Goal: Obtain resource: Download file/media

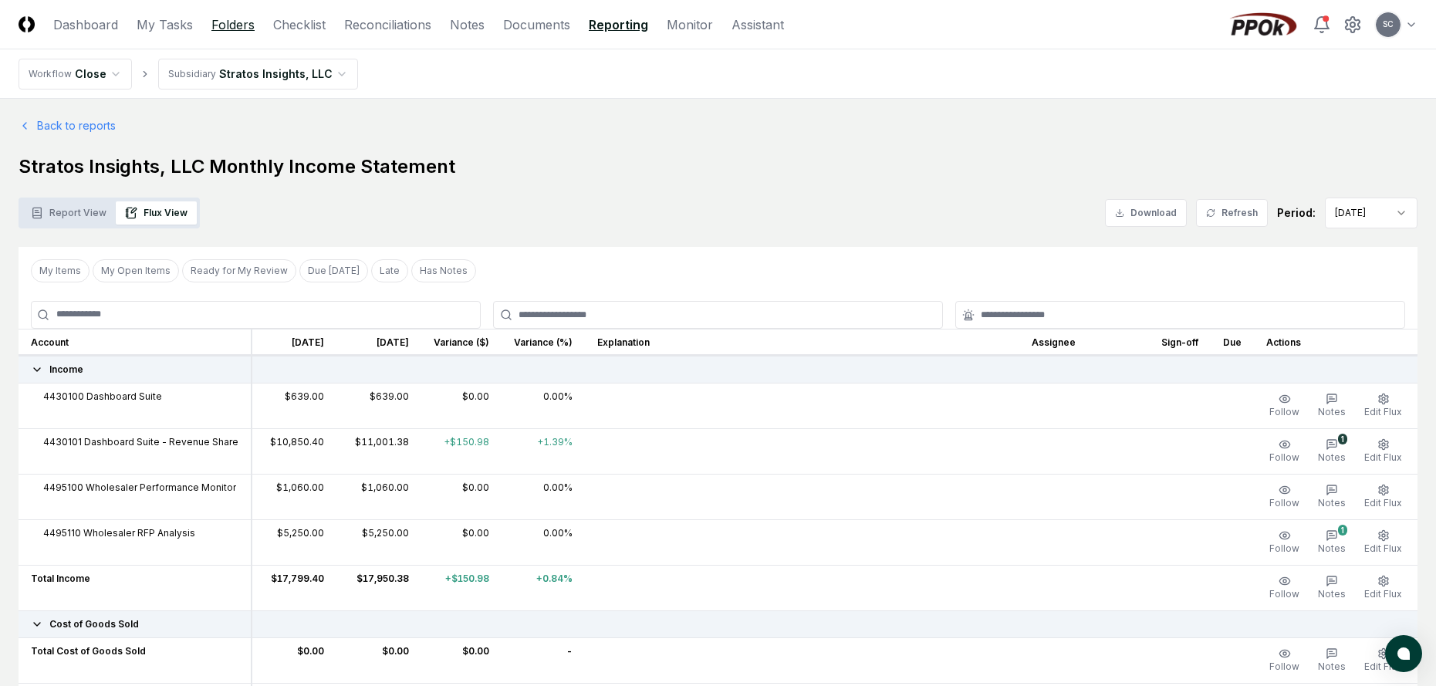
click at [228, 22] on link "Folders" at bounding box center [232, 24] width 43 height 19
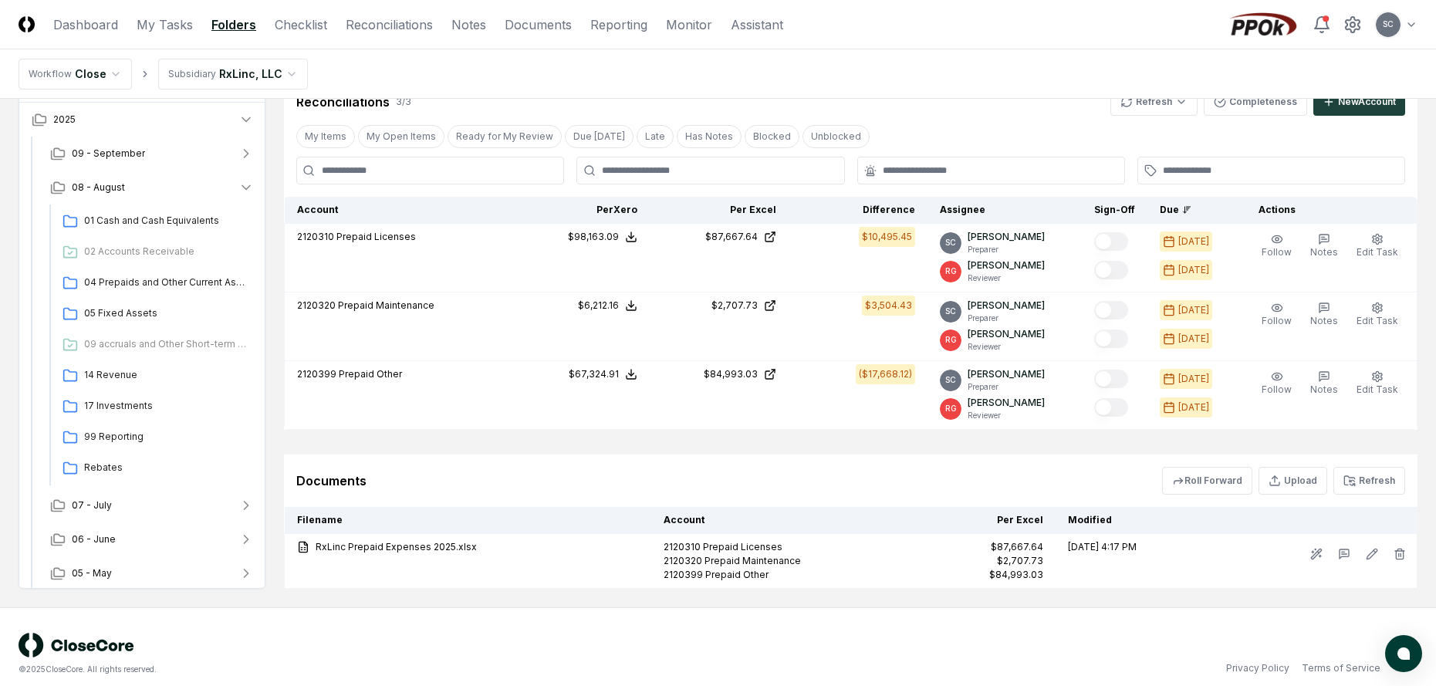
scroll to position [303, 0]
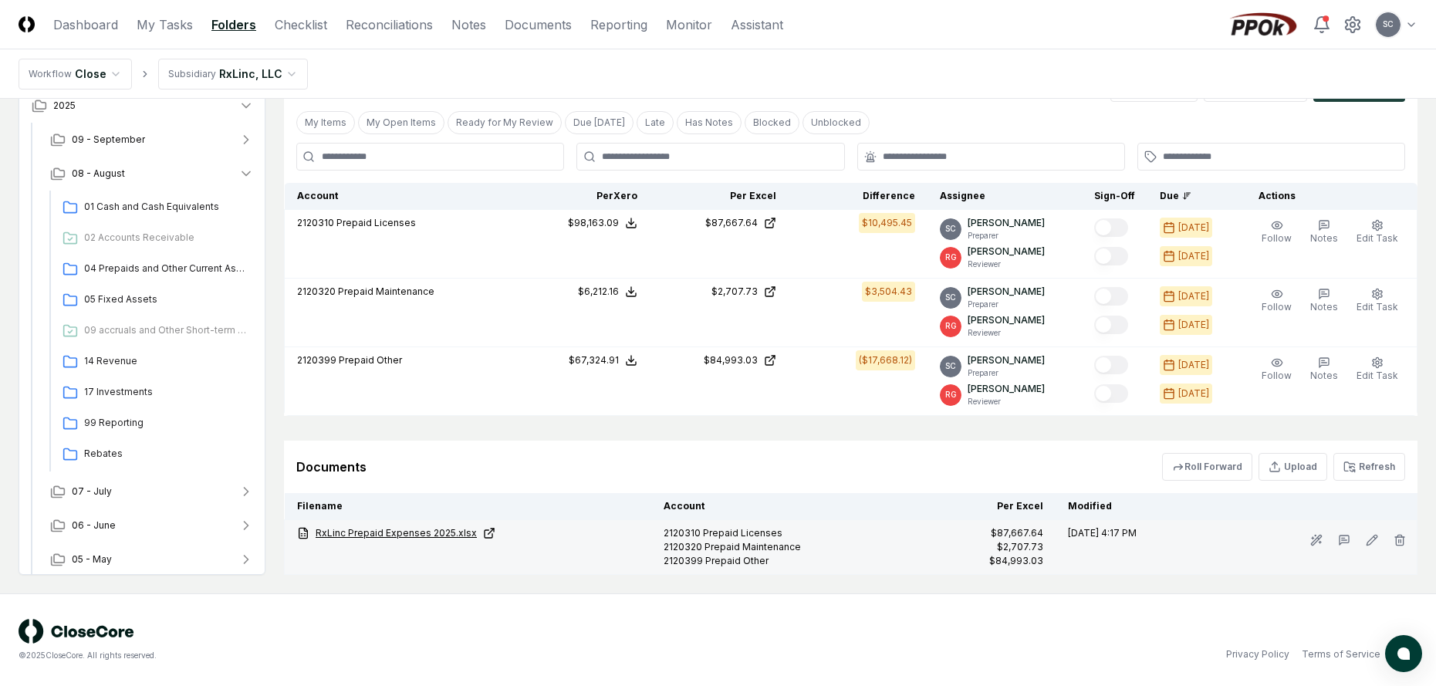
click at [382, 529] on link "RxLinc Prepaid Expenses 2025.xlsx" at bounding box center [468, 533] width 342 height 14
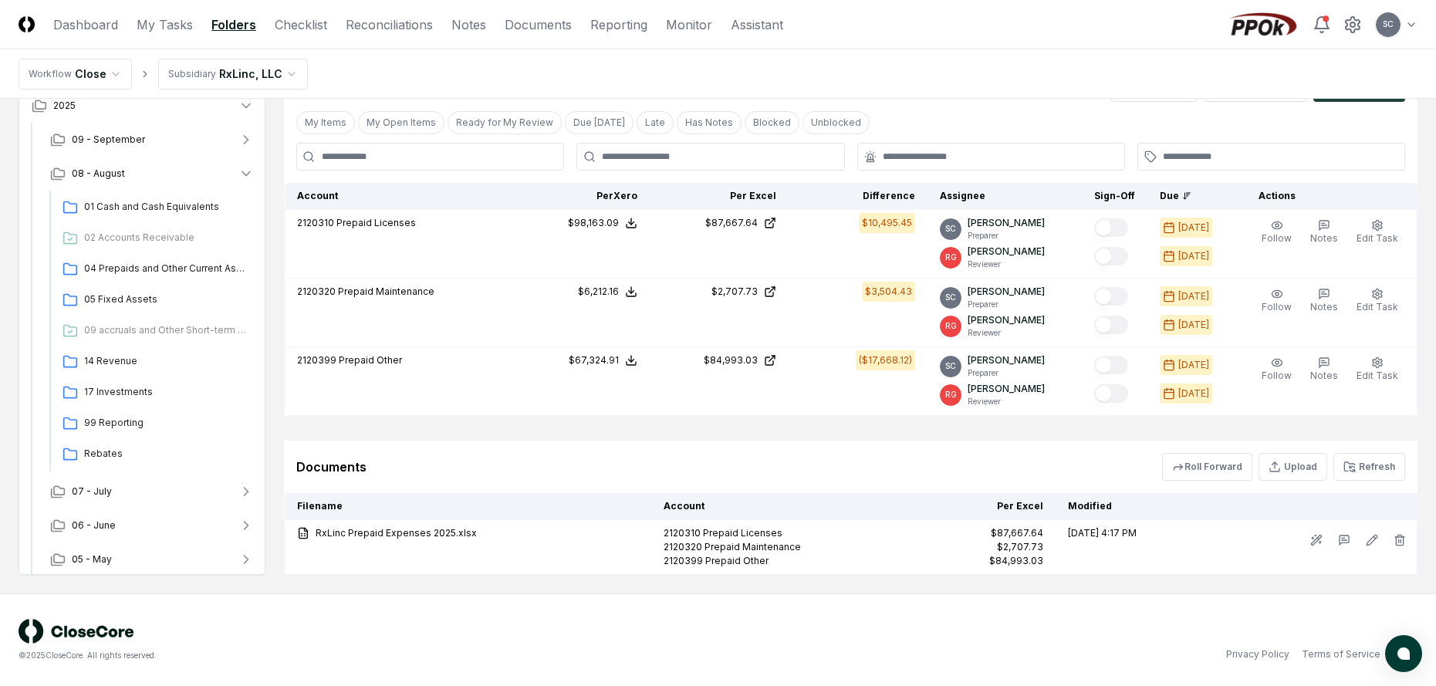
click at [232, 77] on html "CloseCore Dashboard My Tasks Folders Checklist Reconciliations Notes Documents …" at bounding box center [718, 191] width 1436 height 989
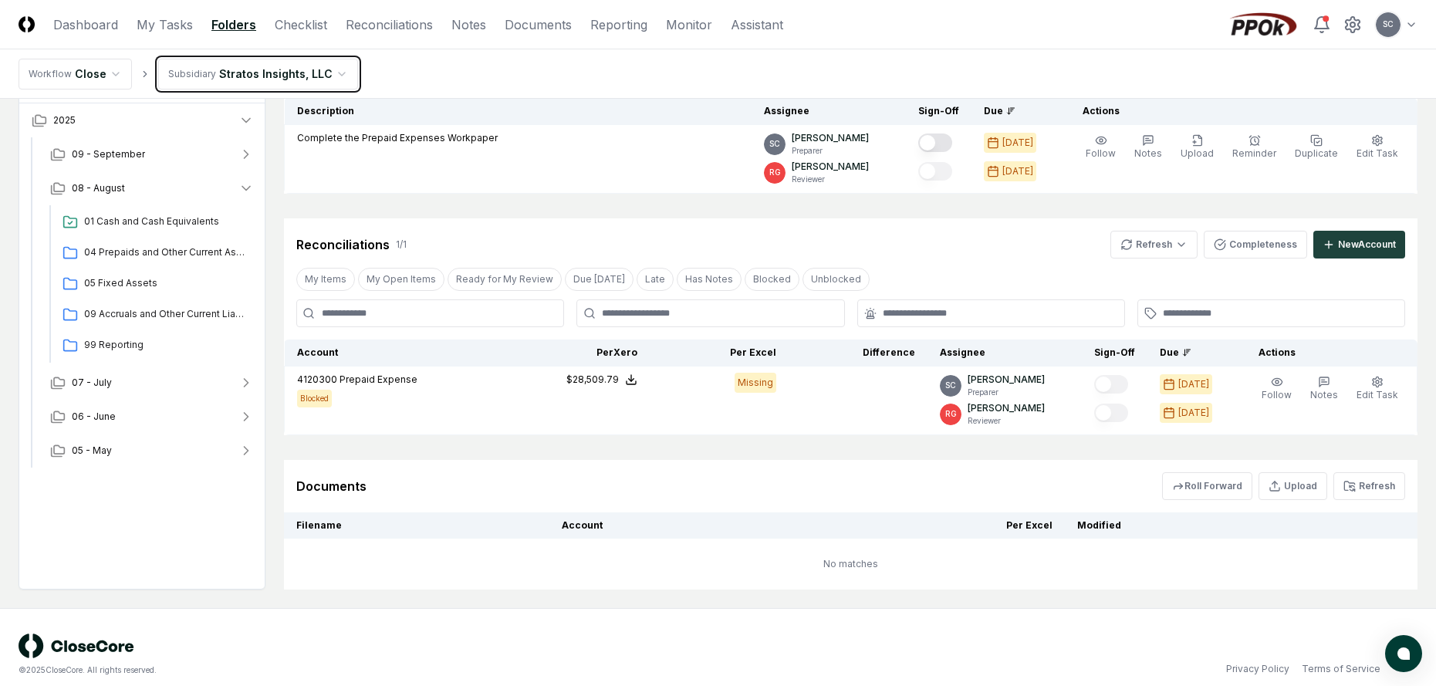
scroll to position [180, 0]
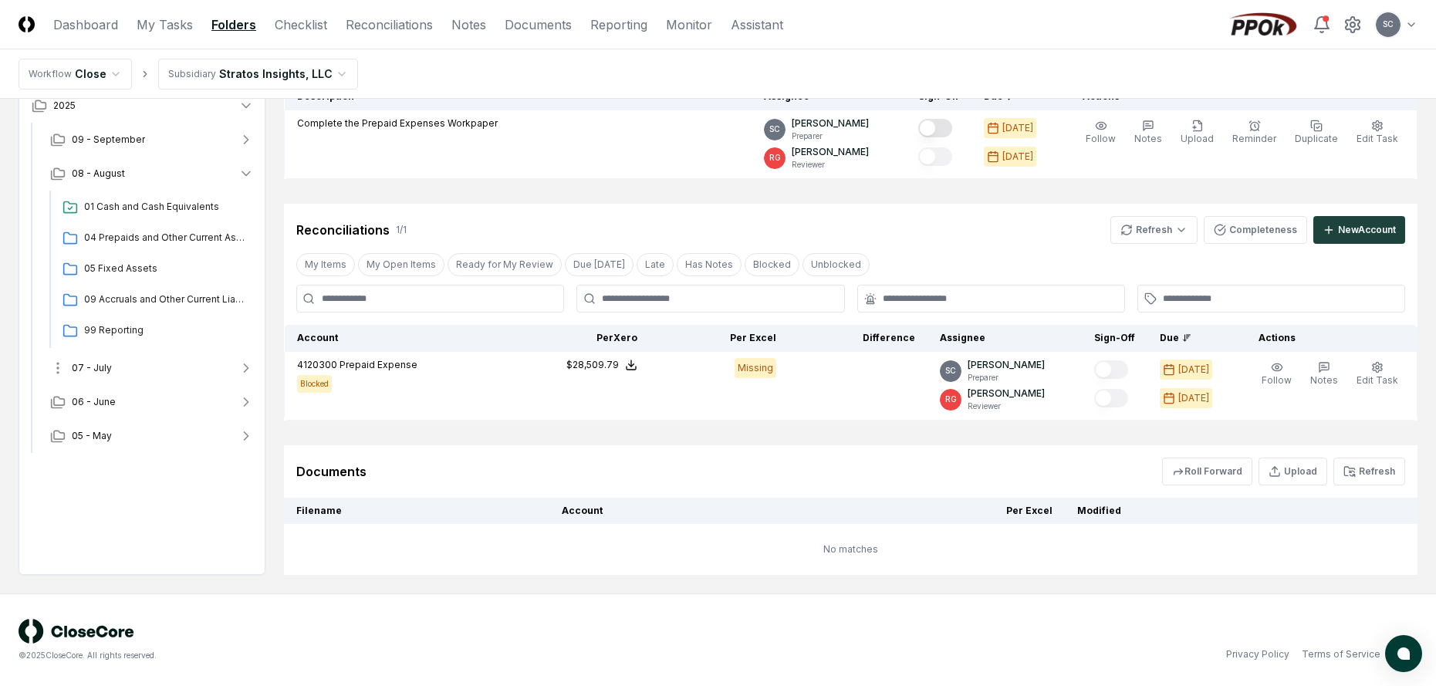
click at [93, 371] on span "07 - July" at bounding box center [92, 368] width 40 height 14
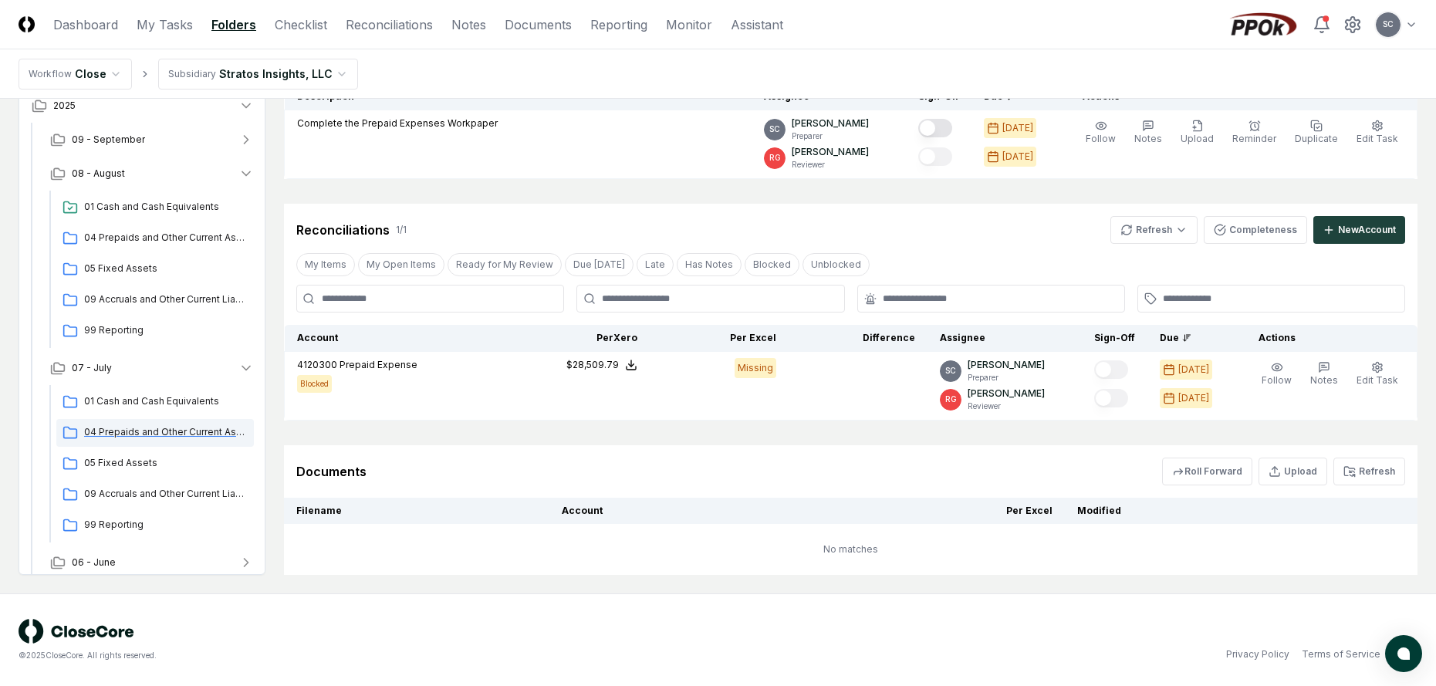
click at [110, 437] on span "04 Prepaids and Other Current Assets" at bounding box center [166, 432] width 164 height 14
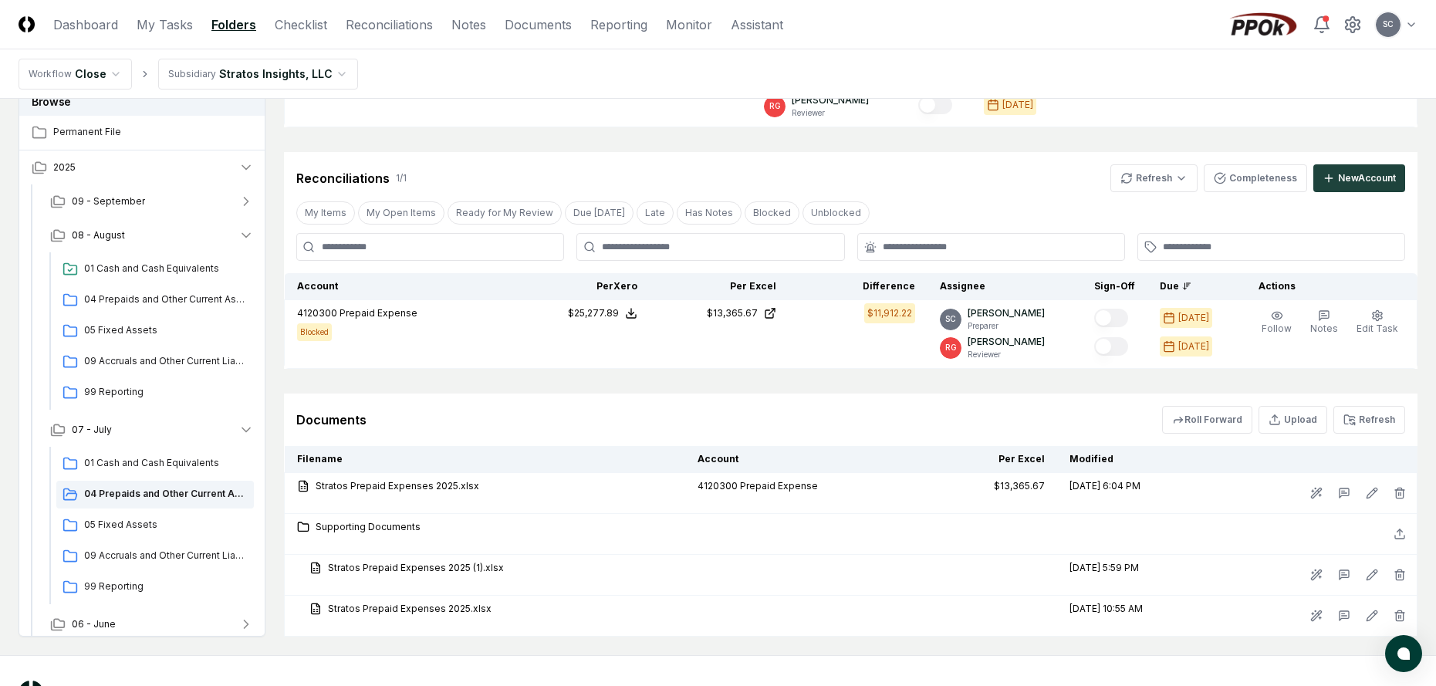
scroll to position [293, 0]
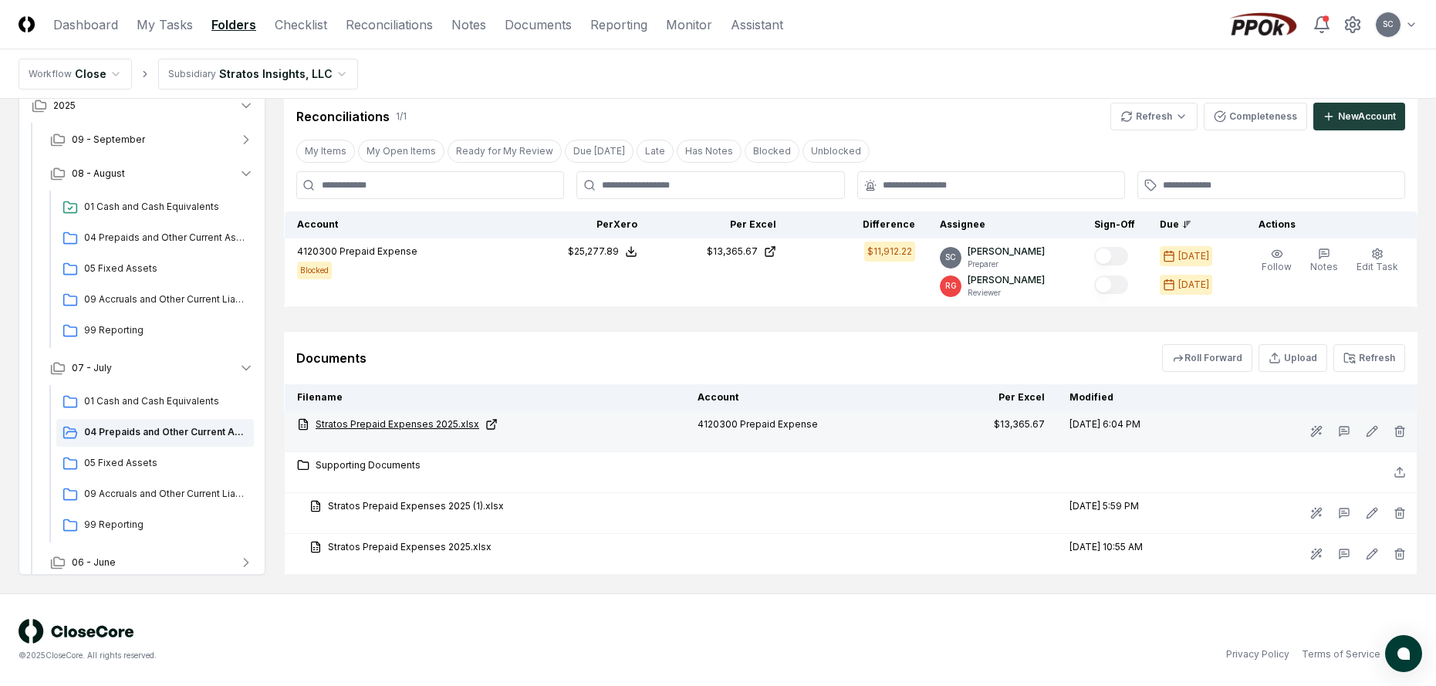
click at [391, 427] on link "Stratos Prepaid Expenses 2025.xlsx" at bounding box center [485, 425] width 376 height 14
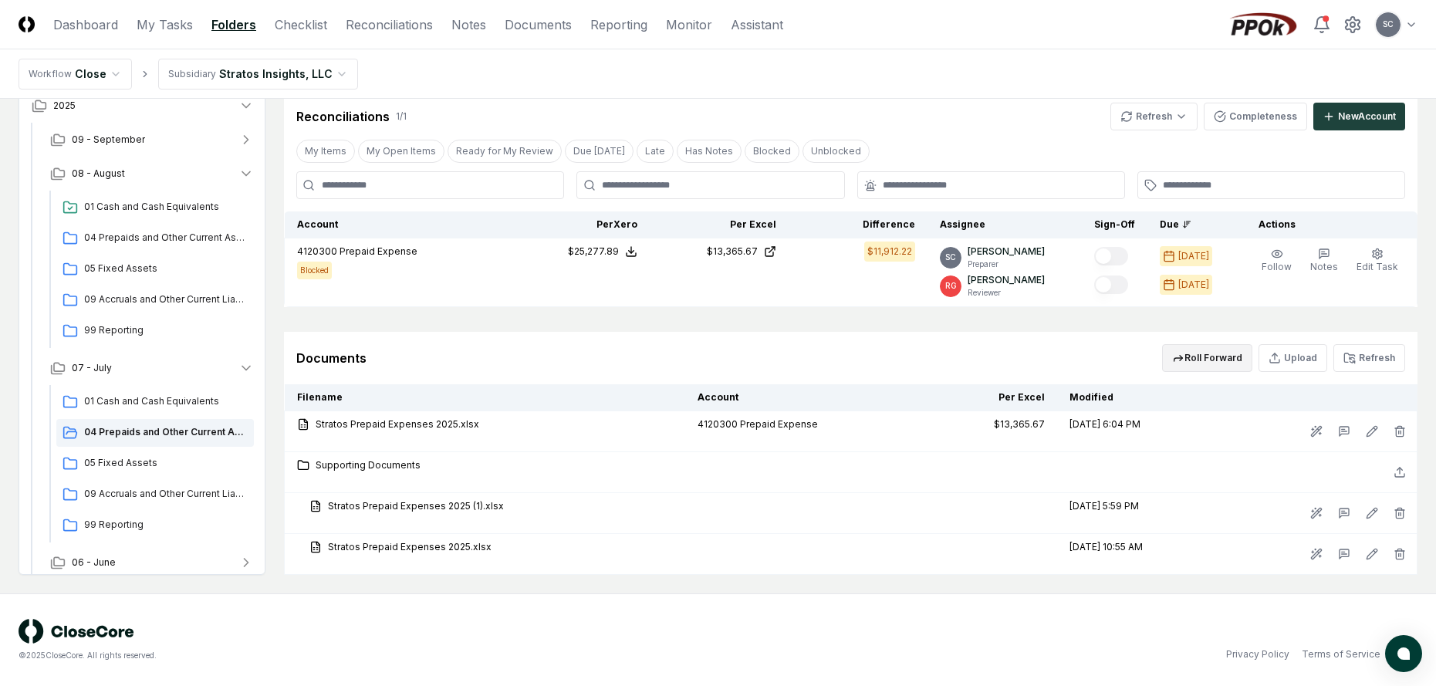
click at [1199, 363] on button "Roll Forward" at bounding box center [1207, 358] width 90 height 28
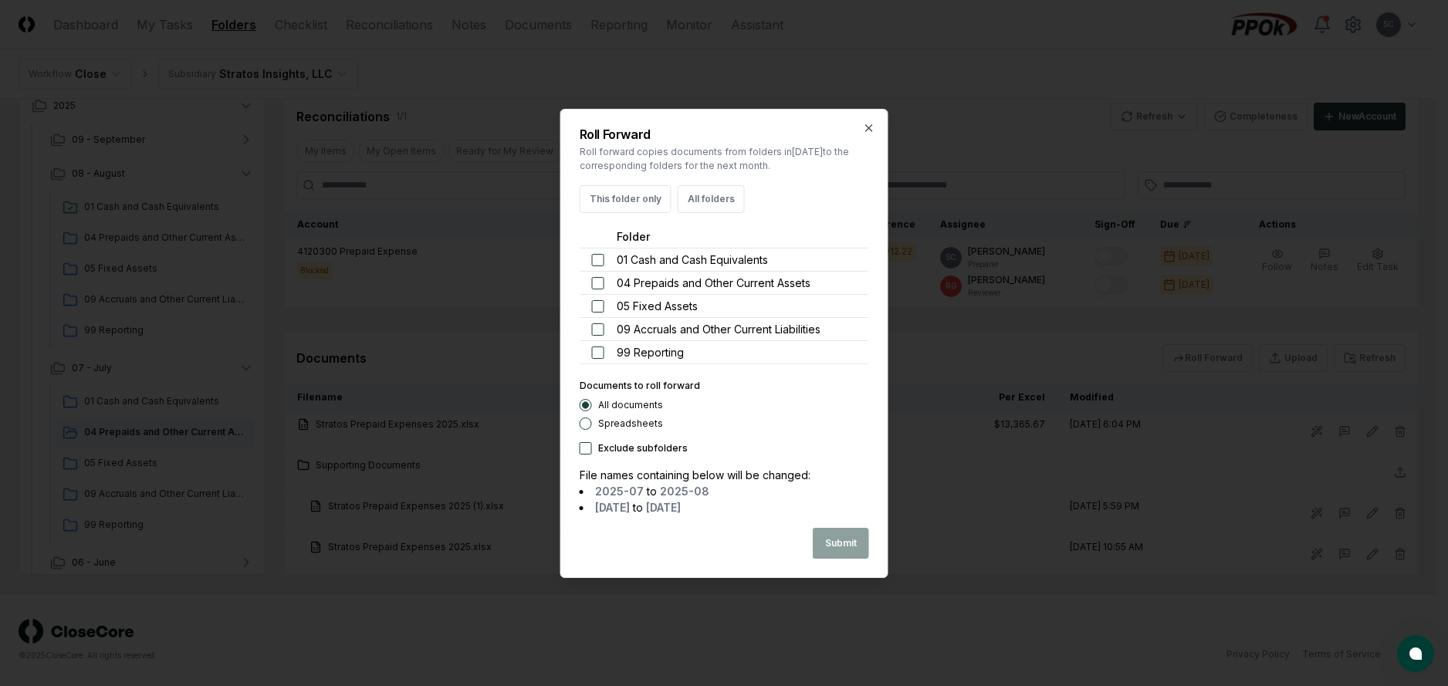
click at [594, 280] on button "button" at bounding box center [598, 282] width 12 height 12
click at [606, 427] on label "Spreadsheets" at bounding box center [630, 423] width 65 height 9
click at [592, 427] on button "Spreadsheets" at bounding box center [586, 424] width 12 height 12
click at [828, 539] on button "Submit" at bounding box center [841, 543] width 56 height 31
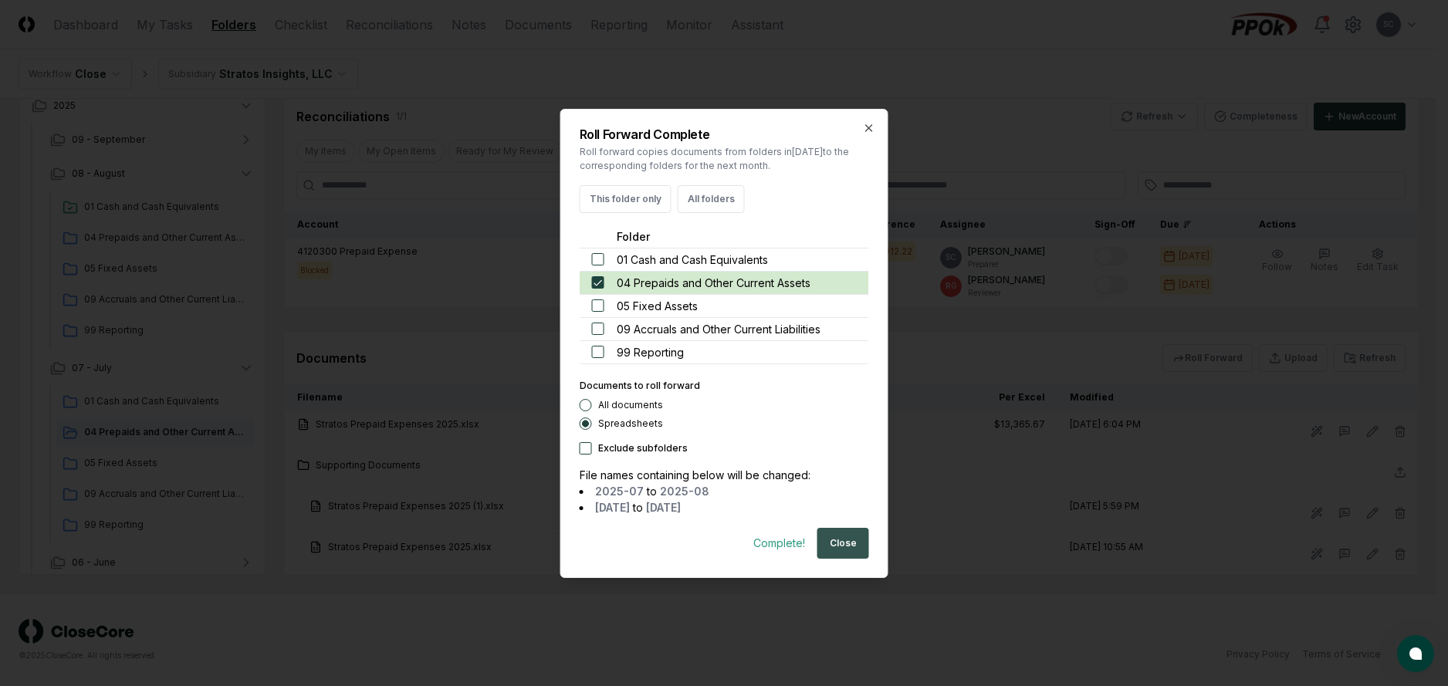
click at [851, 542] on button "Close" at bounding box center [843, 543] width 52 height 31
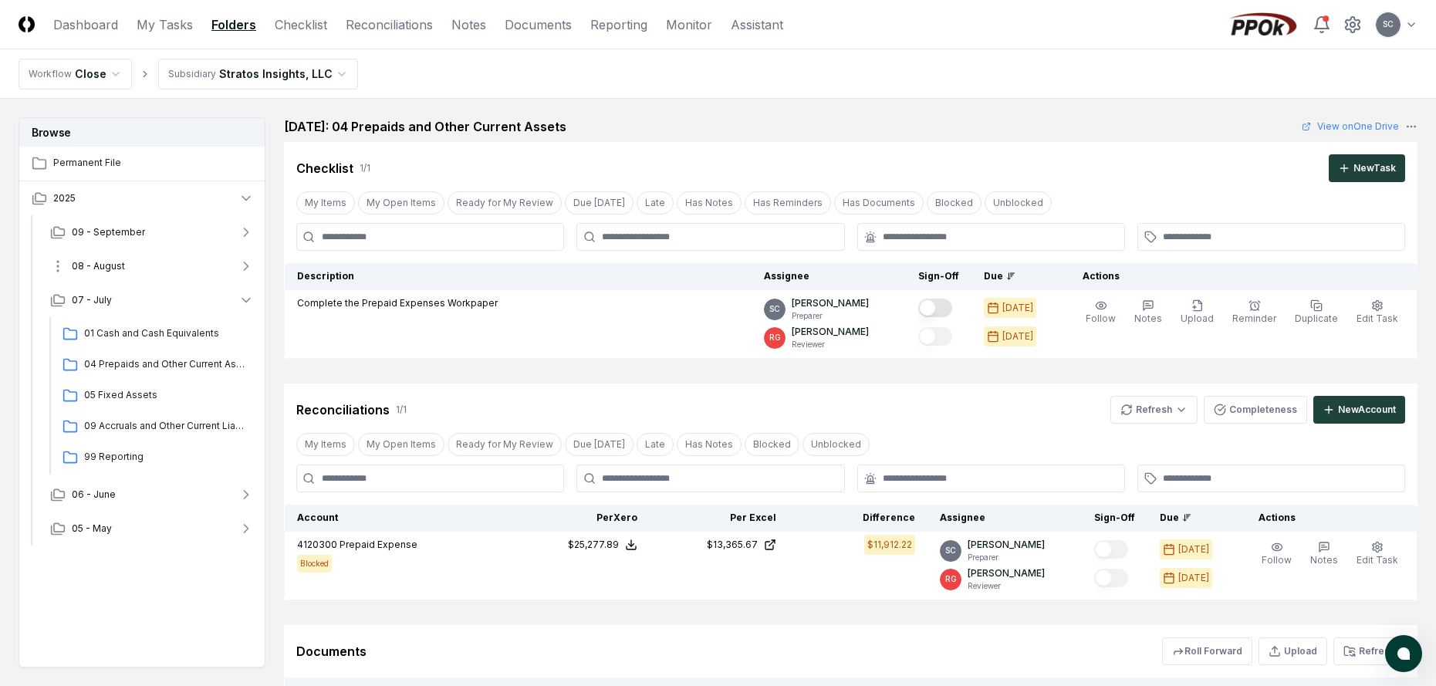
click at [104, 264] on span "08 - August" at bounding box center [98, 266] width 53 height 14
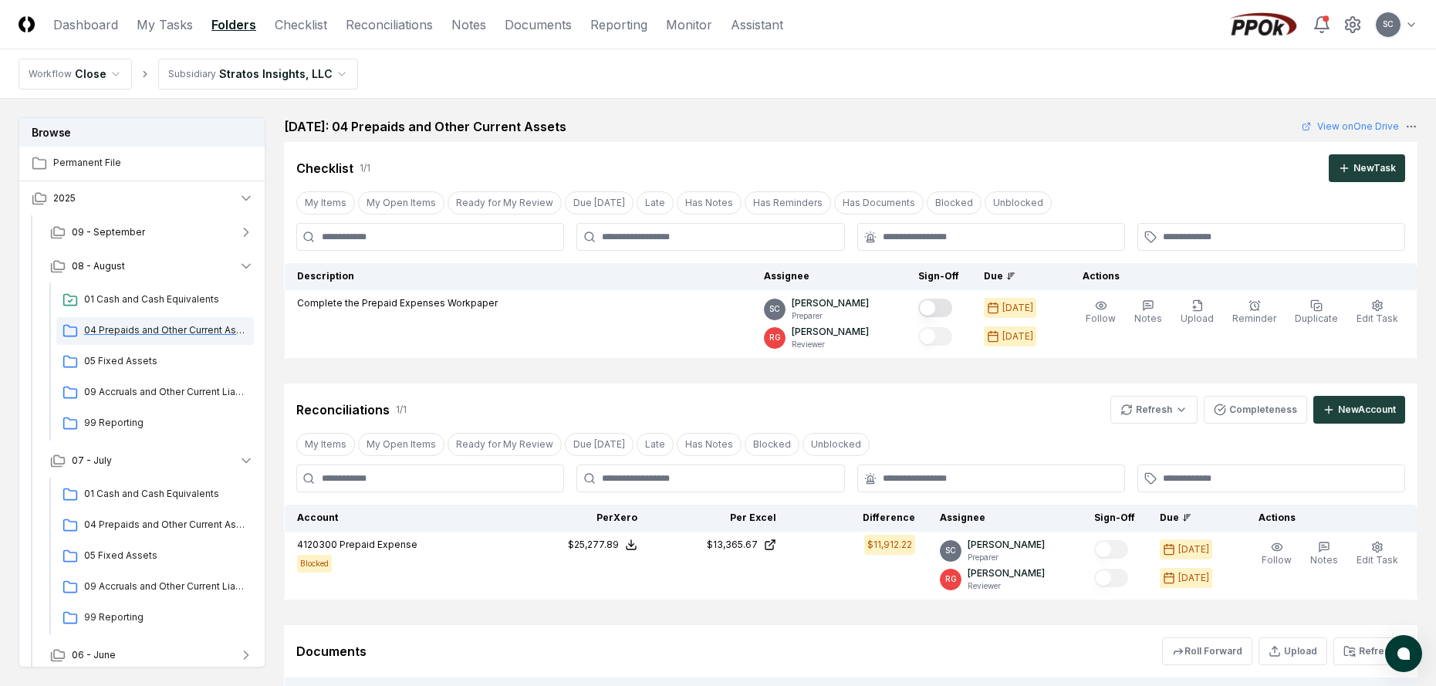
click at [102, 326] on span "04 Prepaids and Other Current Assets" at bounding box center [166, 330] width 164 height 14
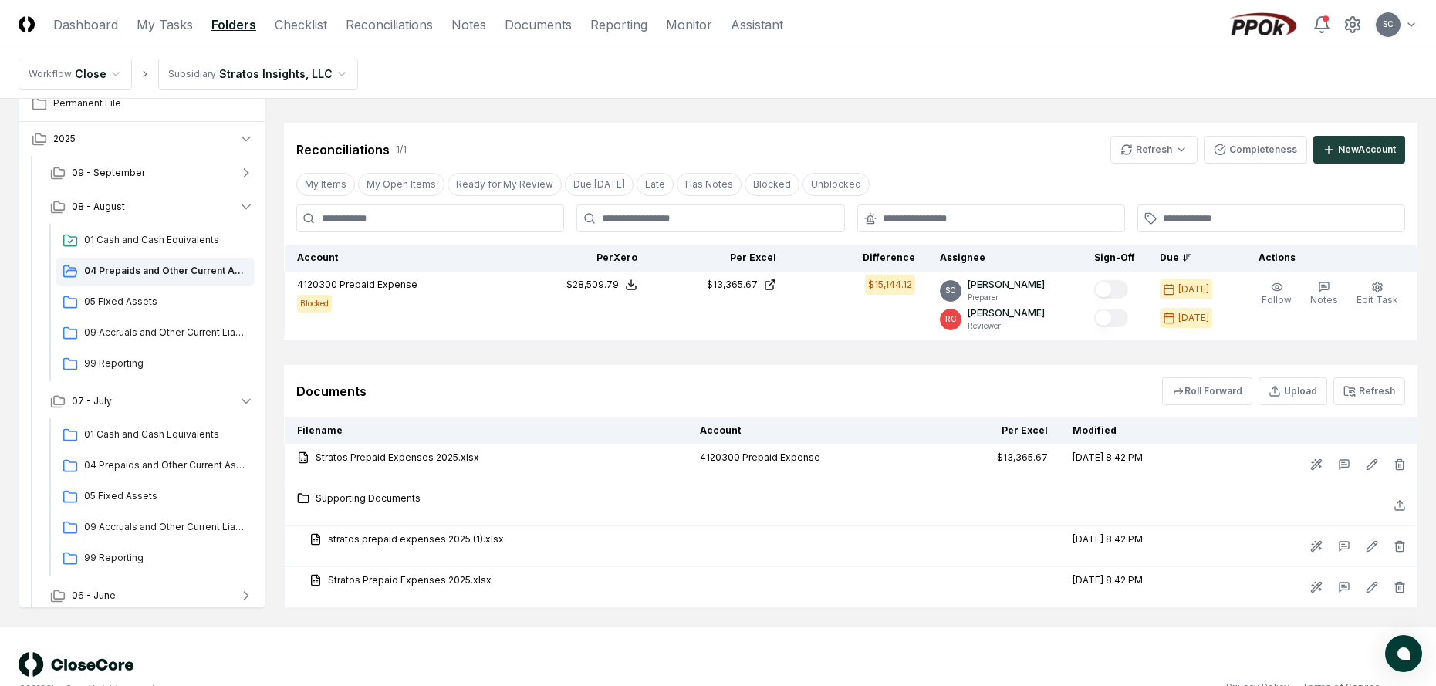
scroll to position [293, 0]
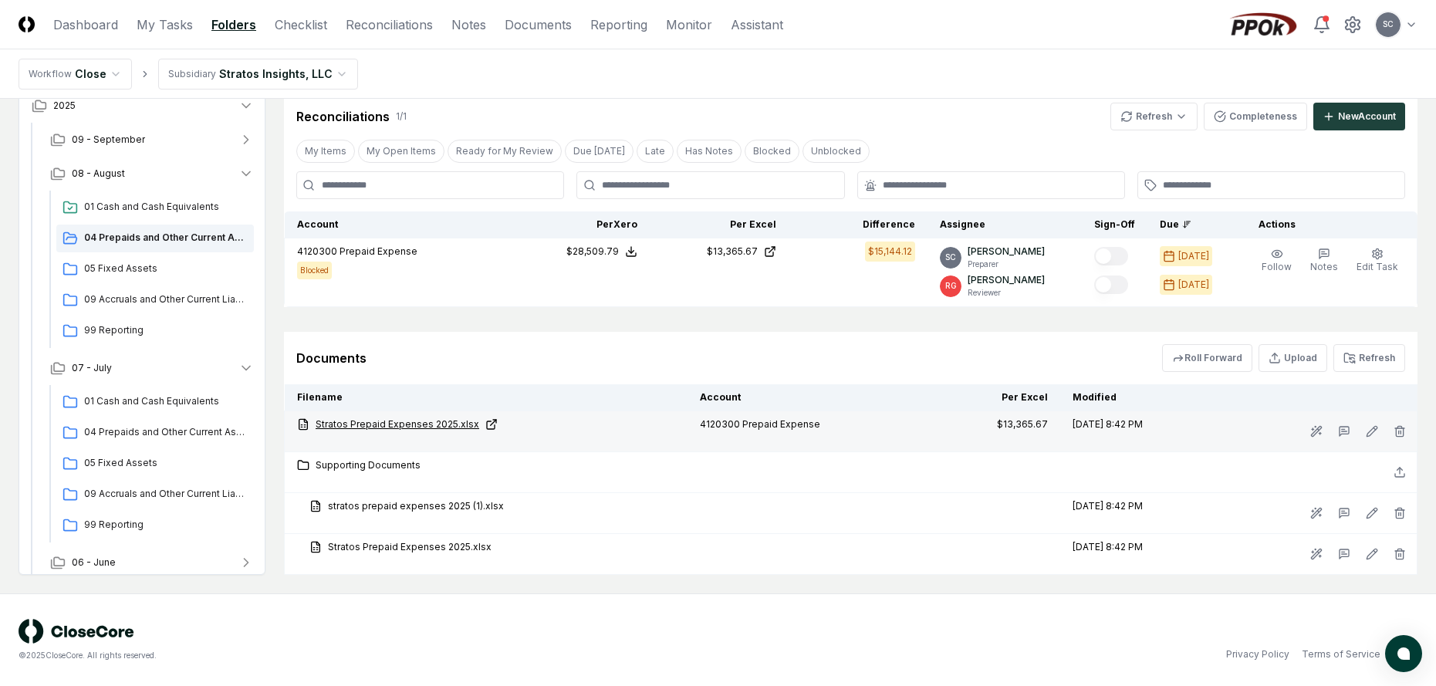
click at [418, 427] on link "Stratos Prepaid Expenses 2025.xlsx" at bounding box center [486, 425] width 378 height 14
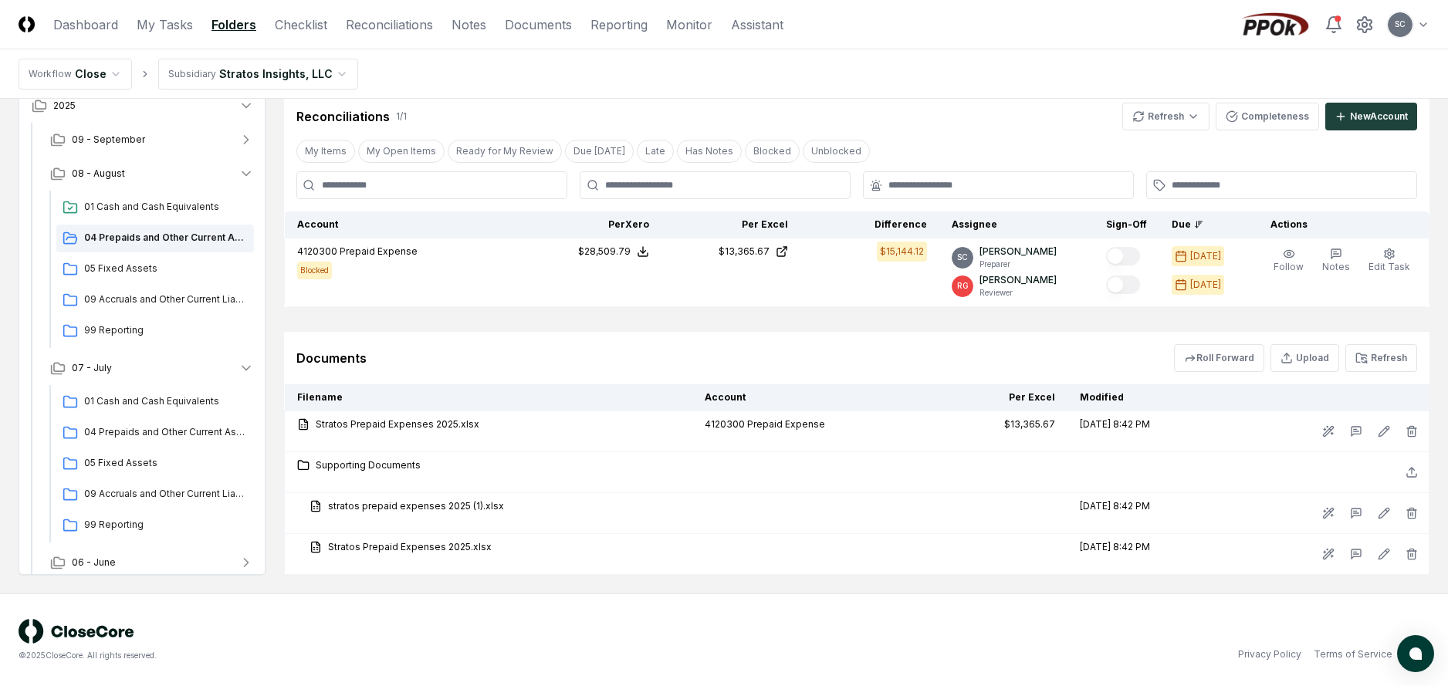
click at [202, 73] on html "CloseCore Dashboard My Tasks Folders Checklist Reconciliations Notes Documents …" at bounding box center [724, 196] width 1448 height 979
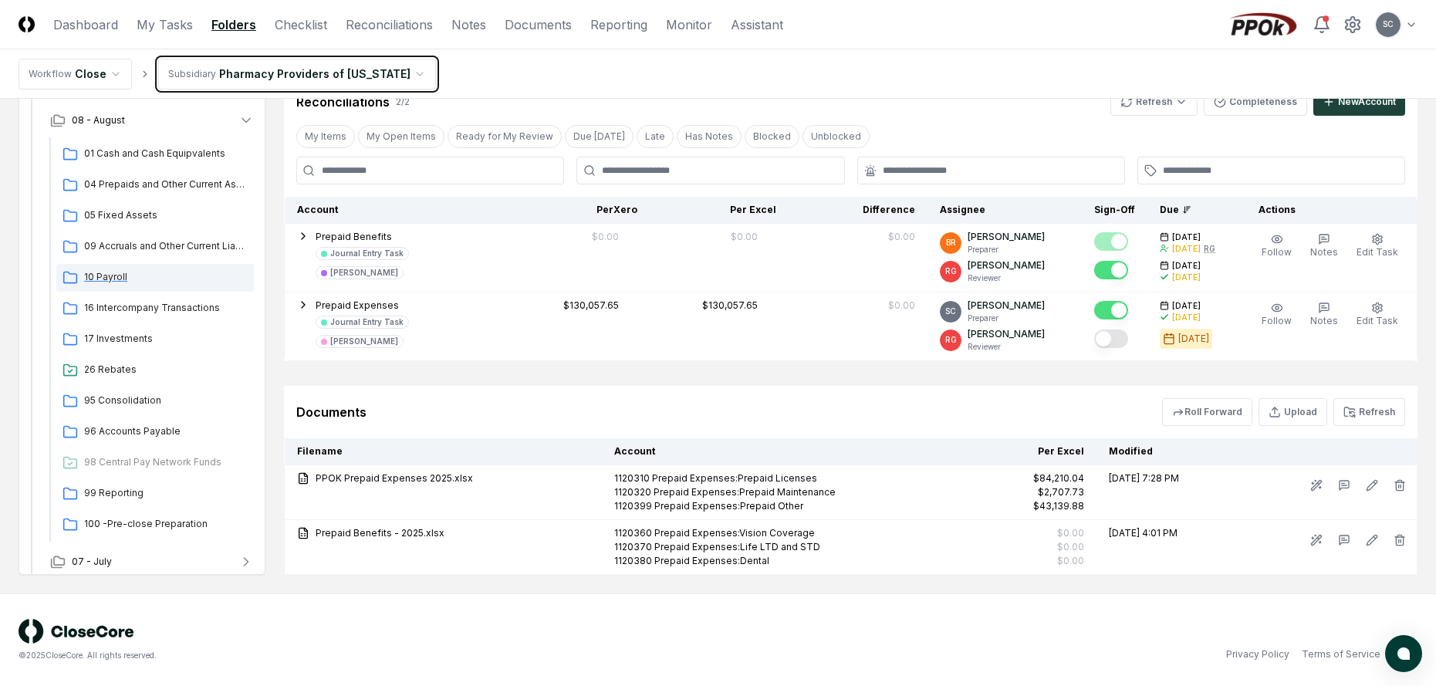
scroll to position [77, 0]
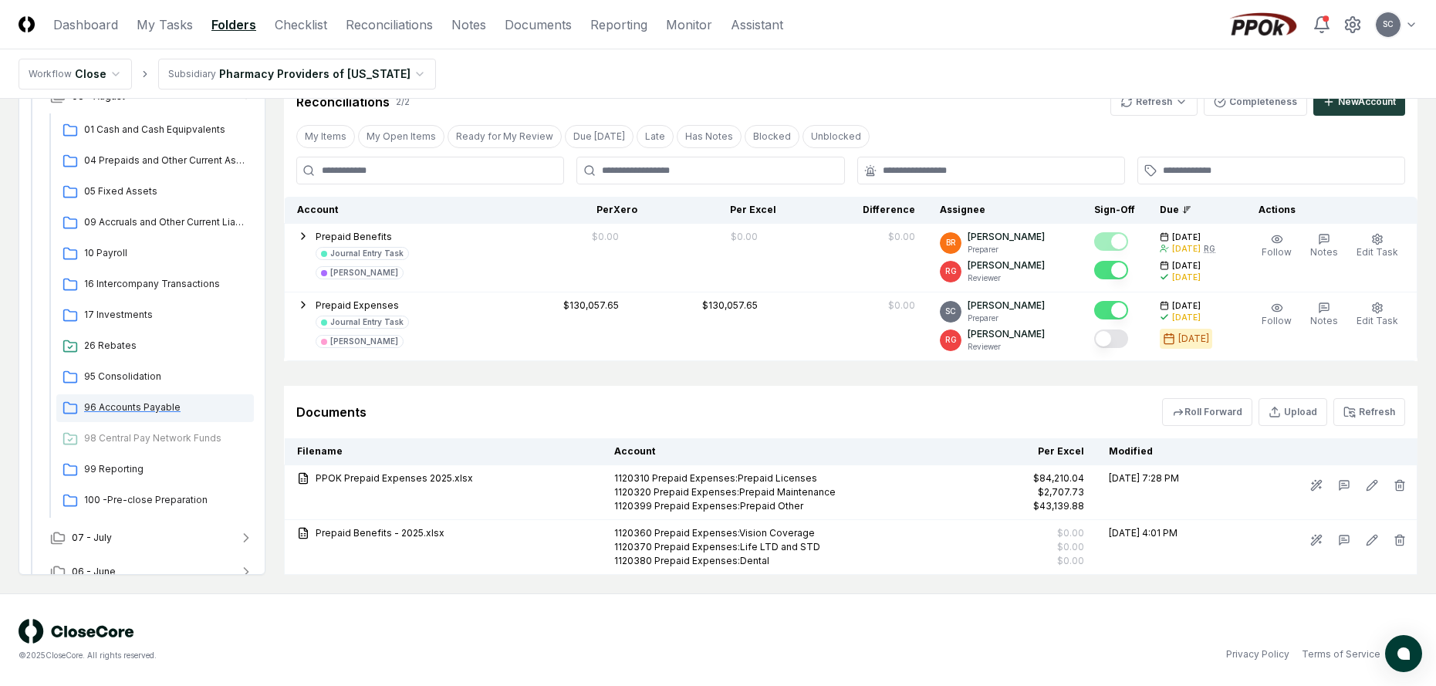
click at [123, 408] on span "96 Accounts Payable" at bounding box center [166, 408] width 164 height 14
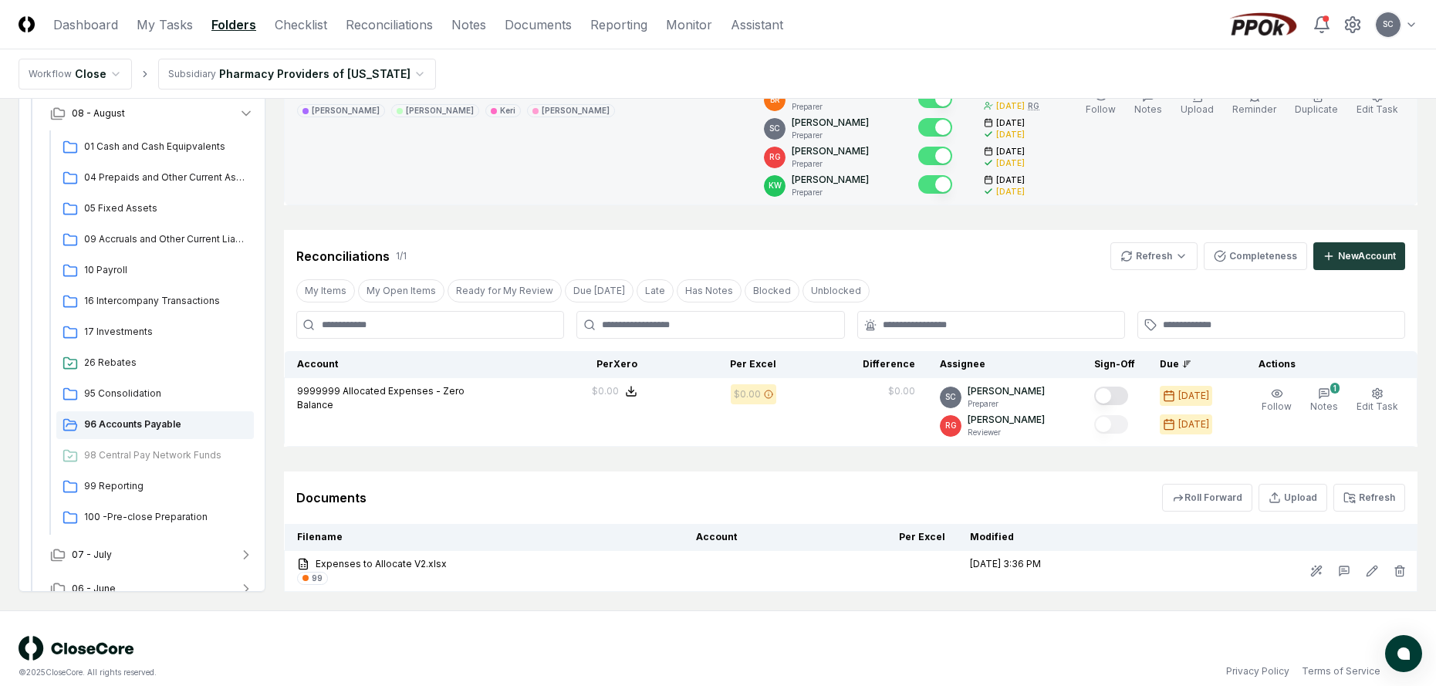
scroll to position [226, 0]
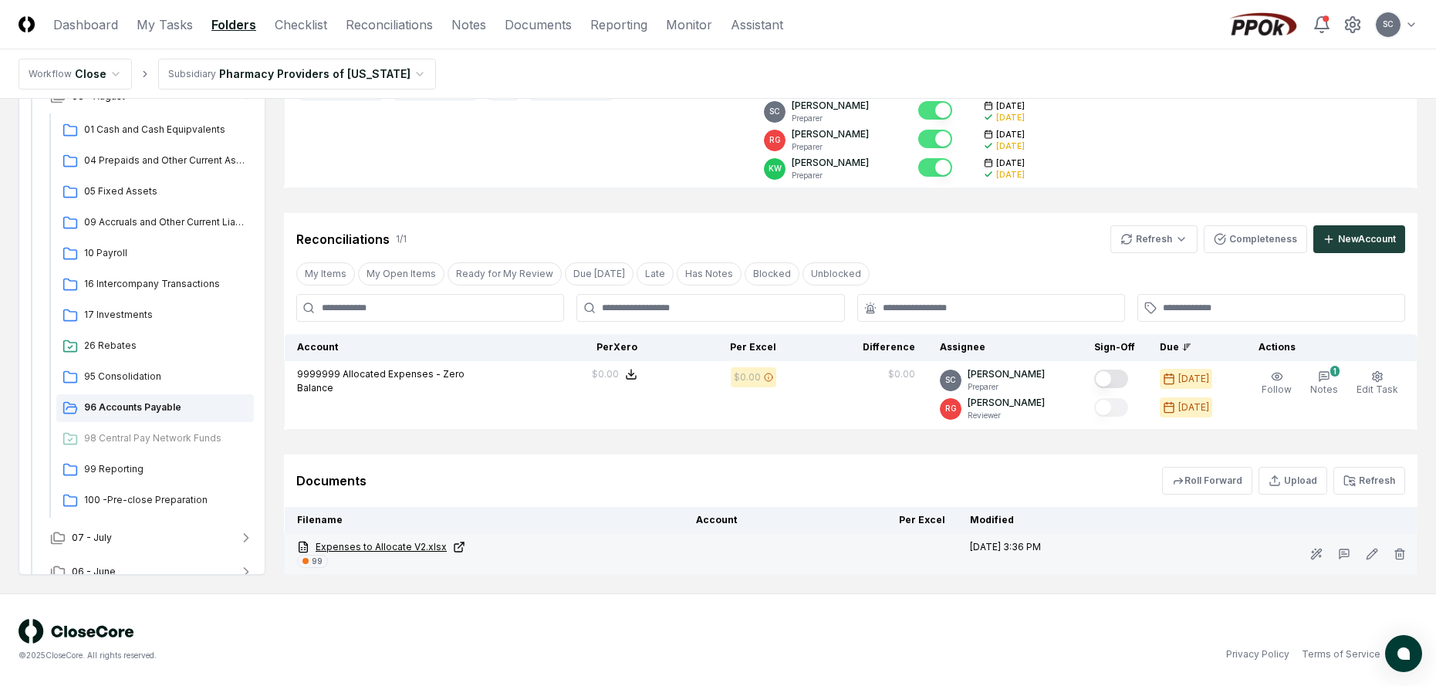
click at [374, 541] on link "Expenses to Allocate V2.xlsx" at bounding box center [484, 547] width 374 height 14
